Goal: Task Accomplishment & Management: Complete application form

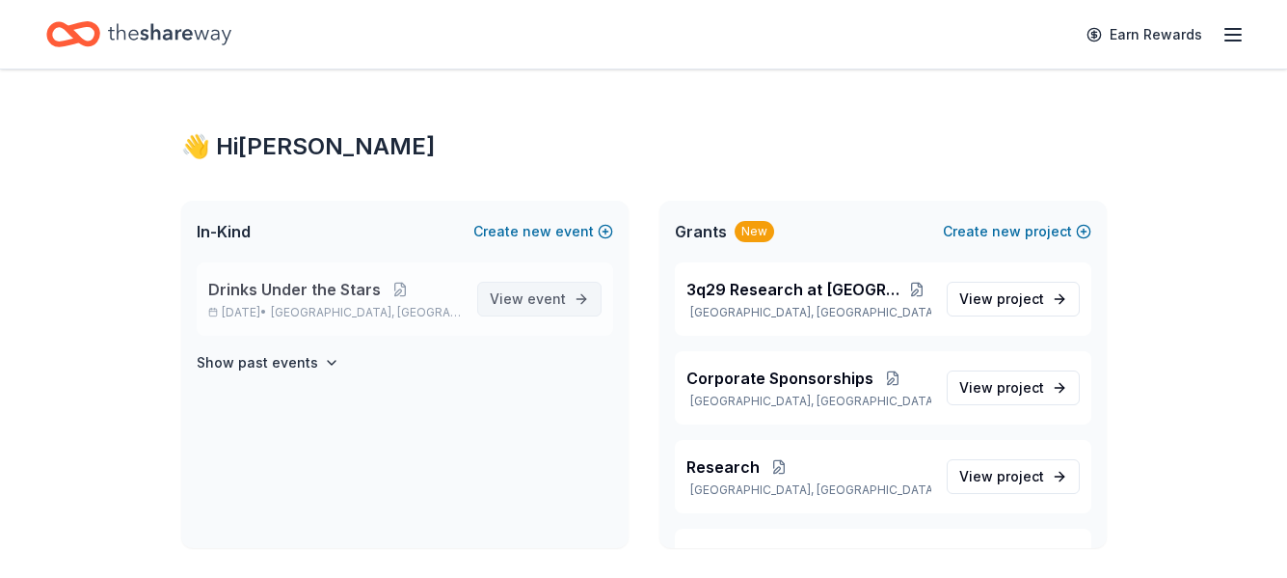
click at [533, 315] on link "View event" at bounding box center [539, 299] width 124 height 35
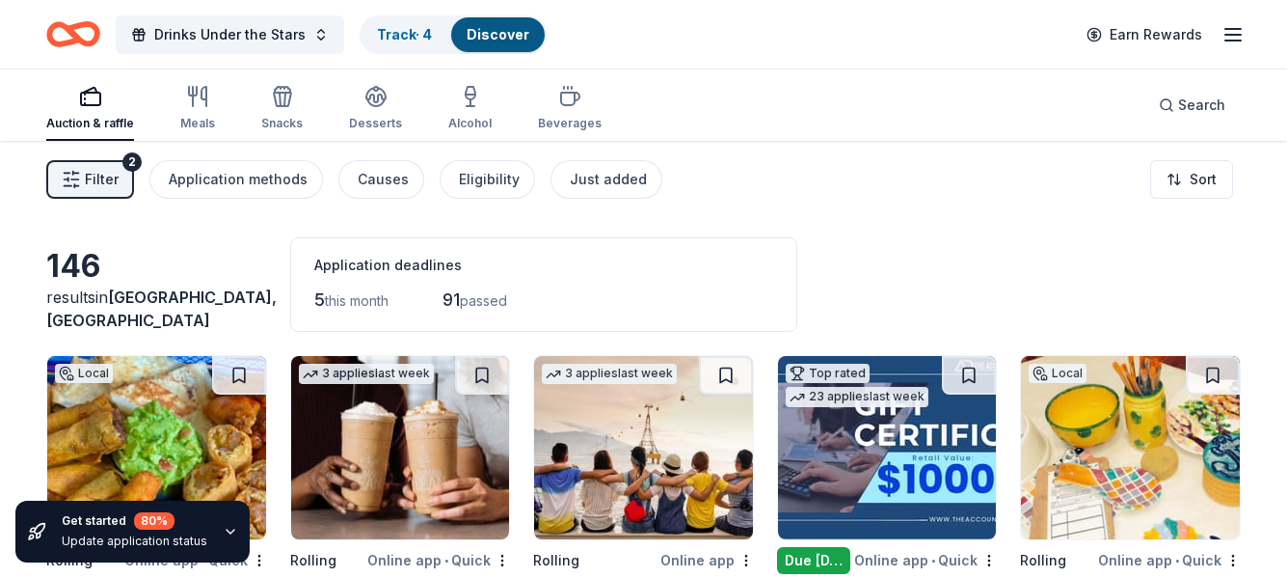
drag, startPoint x: 1287, startPoint y: 114, endPoint x: 1284, endPoint y: 179, distance: 65.6
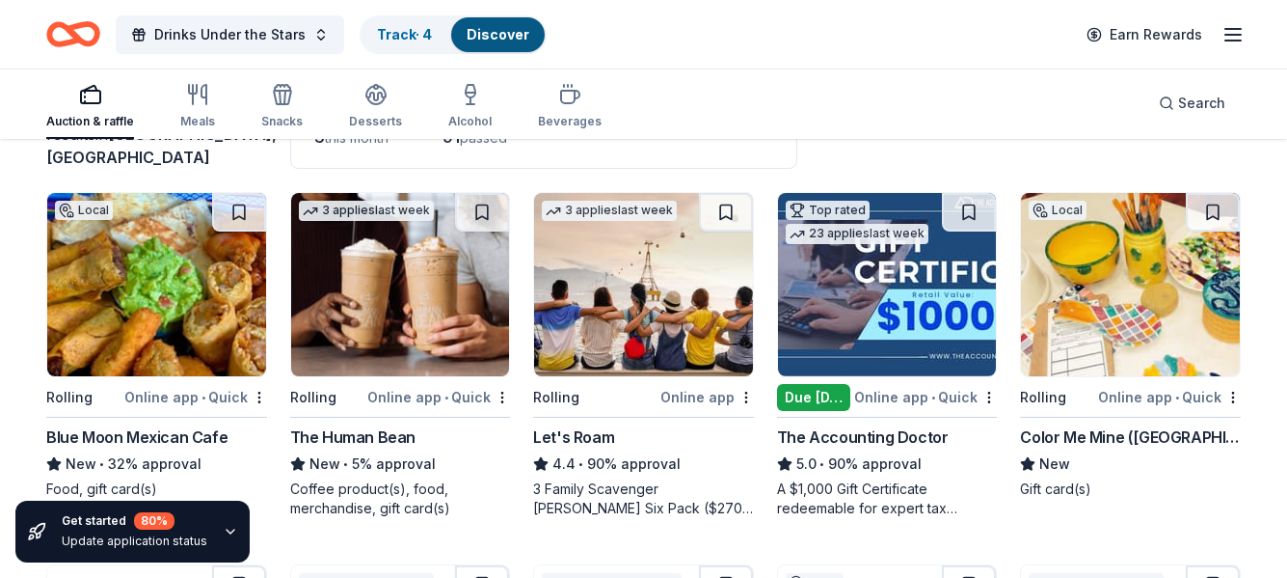
scroll to position [239, 0]
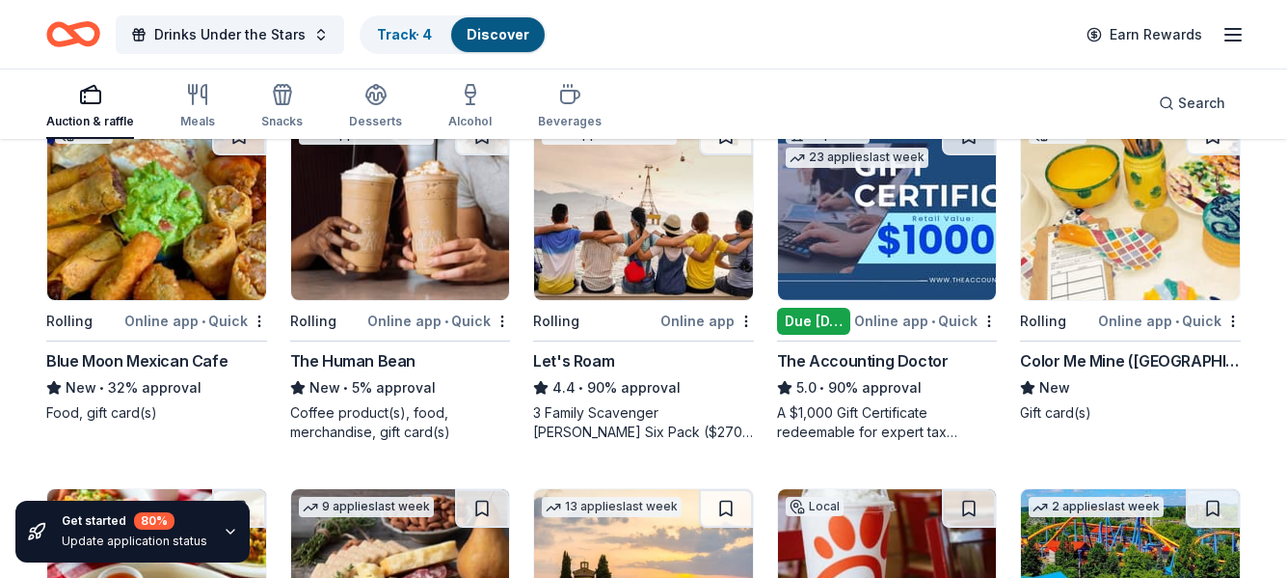
click at [606, 361] on div "Let's Roam" at bounding box center [573, 360] width 81 height 23
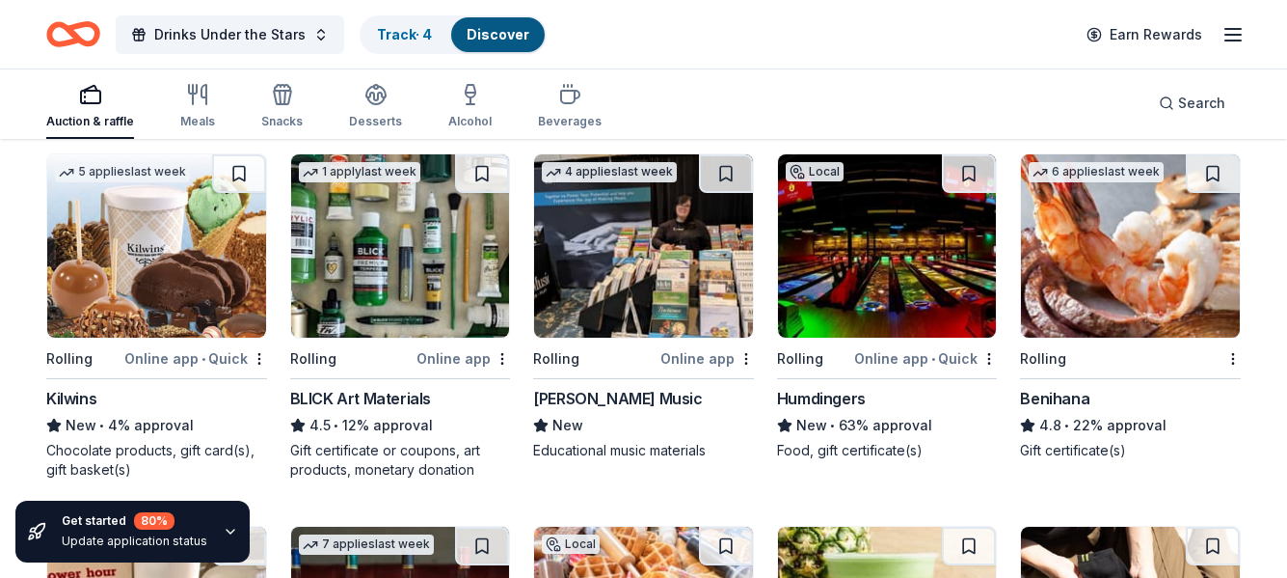
scroll to position [2220, 0]
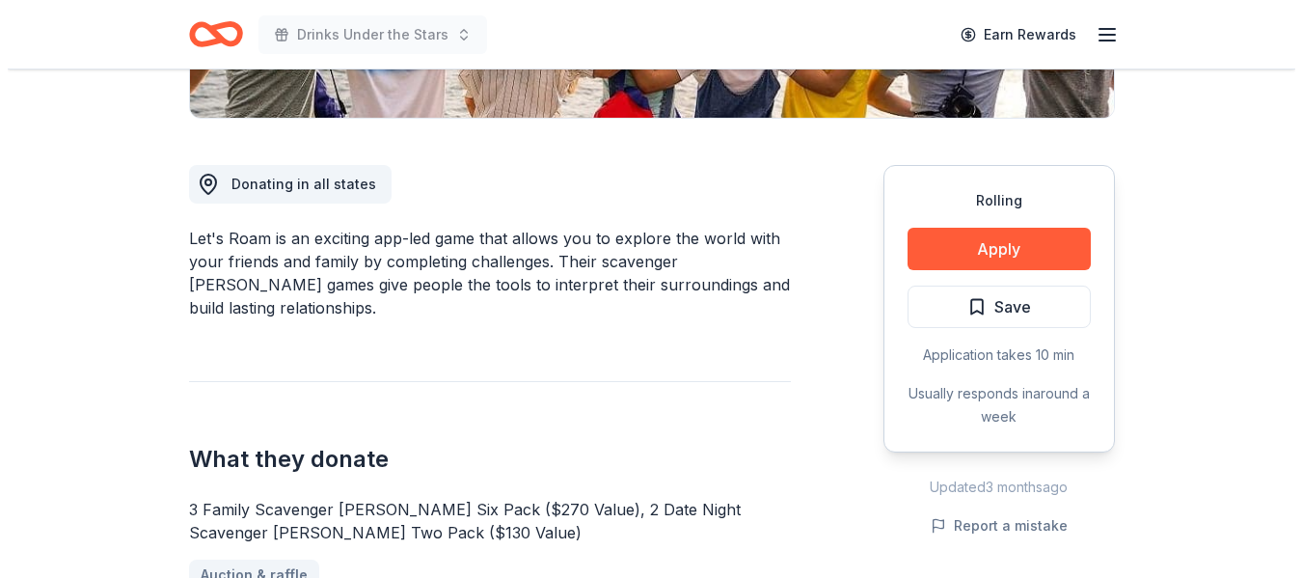
scroll to position [611, 0]
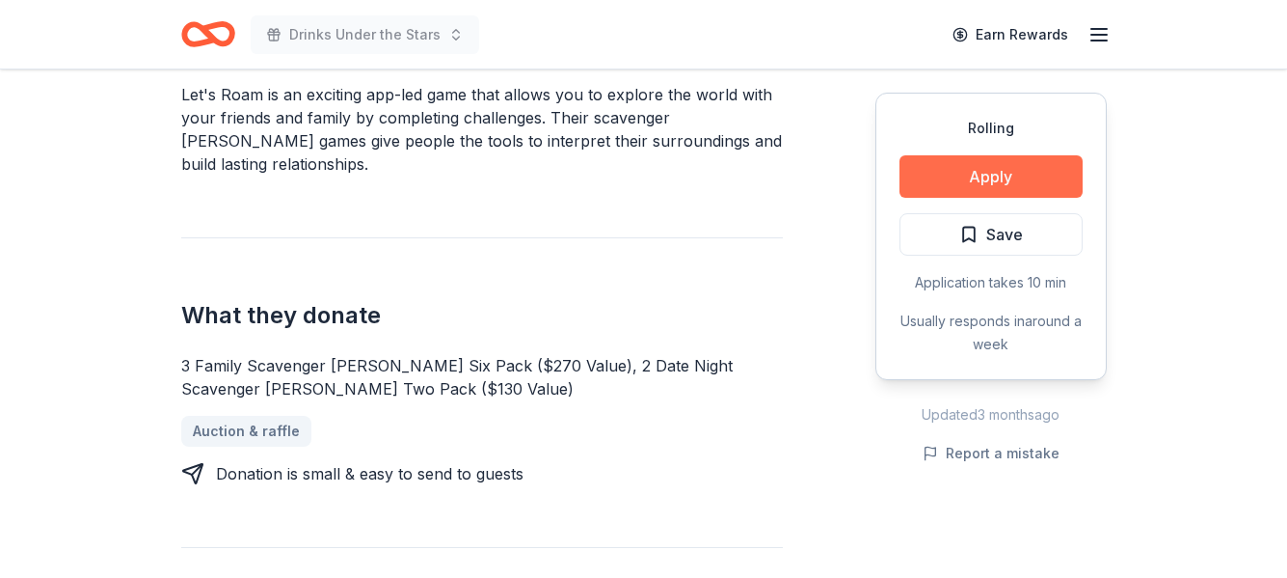
click at [960, 172] on button "Apply" at bounding box center [991, 176] width 183 height 42
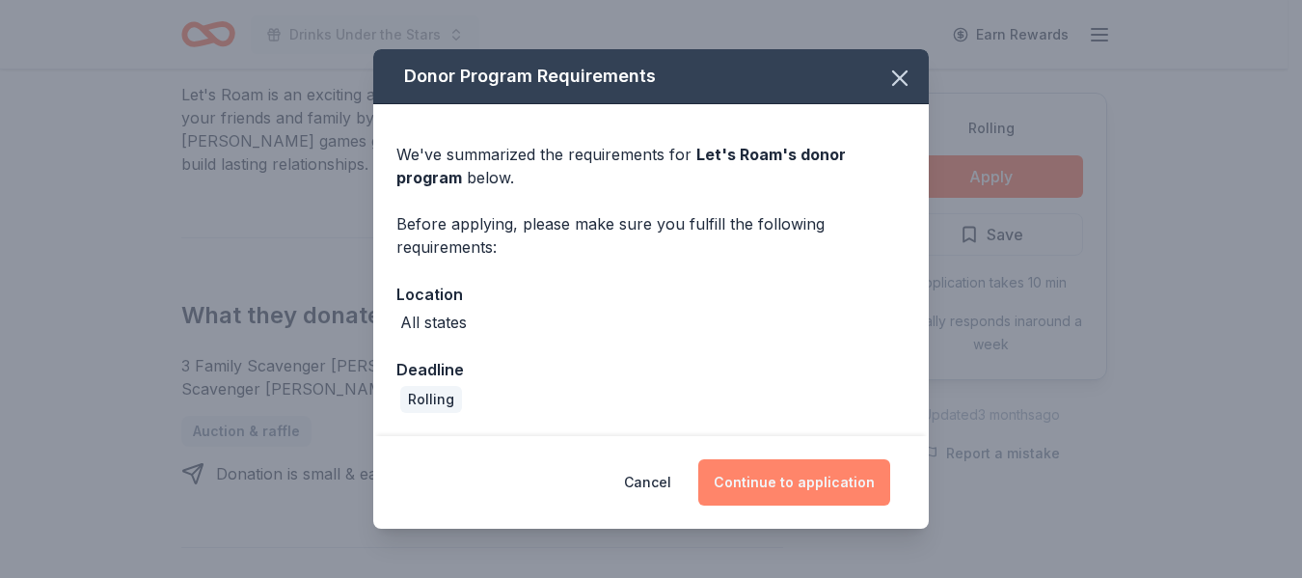
click at [823, 495] on button "Continue to application" at bounding box center [794, 482] width 192 height 46
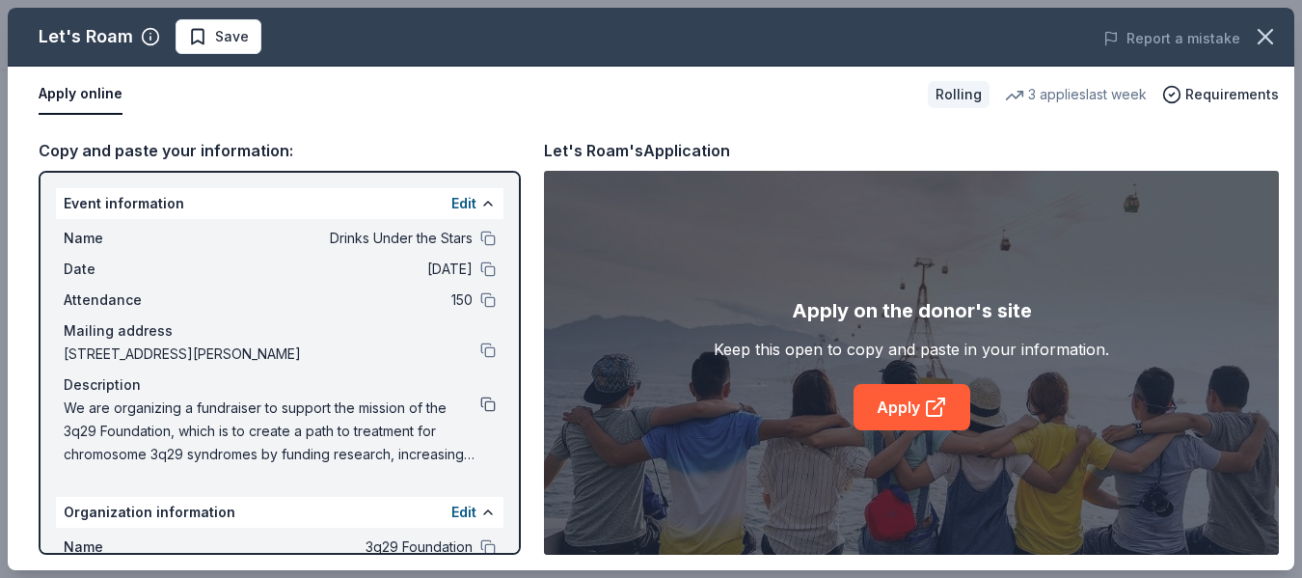
click at [480, 403] on button at bounding box center [487, 403] width 15 height 15
